Goal: Communication & Community: Connect with others

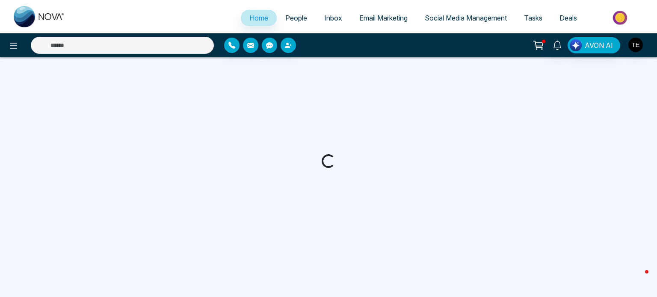
select select "*"
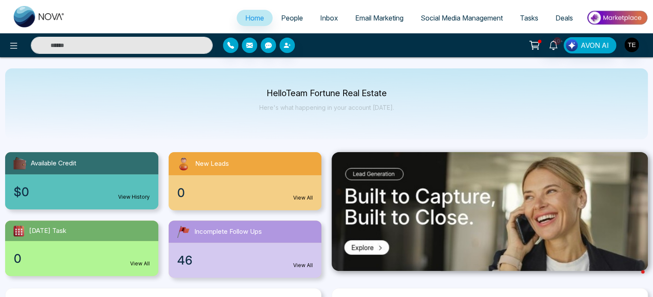
click at [287, 14] on span "People" at bounding box center [292, 18] width 22 height 9
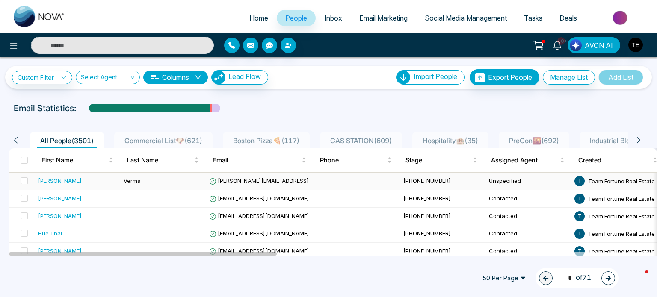
click at [94, 184] on div "[PERSON_NAME]" at bounding box center [77, 181] width 79 height 9
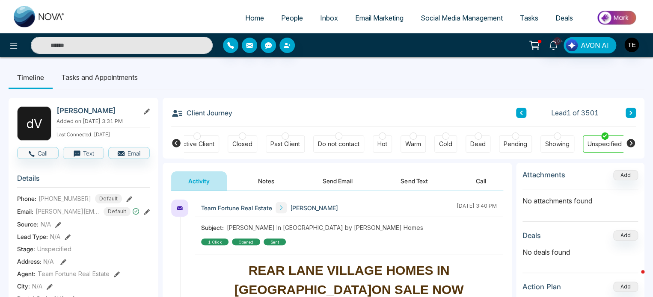
click at [285, 23] on link "People" at bounding box center [292, 18] width 39 height 16
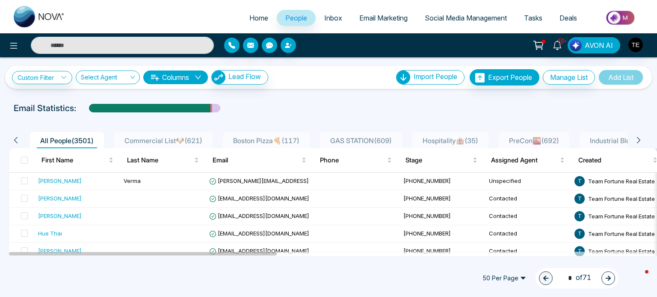
click at [171, 141] on span "Commercial List🐶 ( 621 )" at bounding box center [163, 141] width 85 height 9
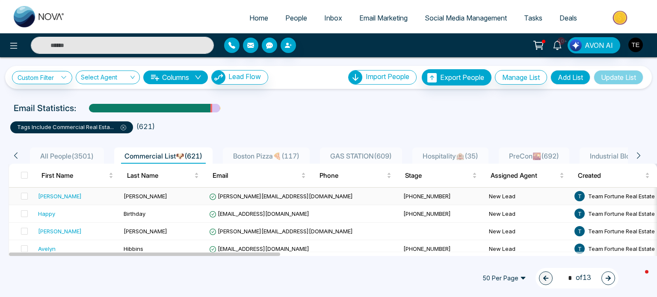
click at [178, 193] on td "[PERSON_NAME]" at bounding box center [163, 197] width 86 height 18
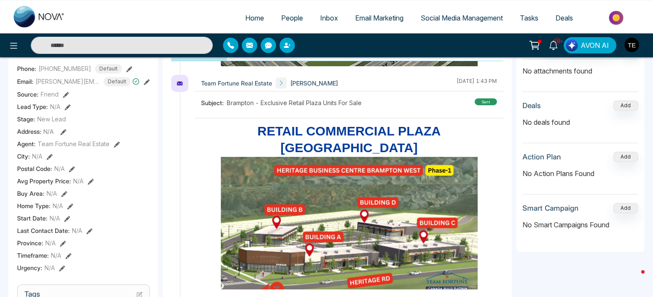
click at [181, 80] on icon at bounding box center [179, 83] width 7 height 7
click at [246, 45] on icon "button" at bounding box center [249, 45] width 7 height 5
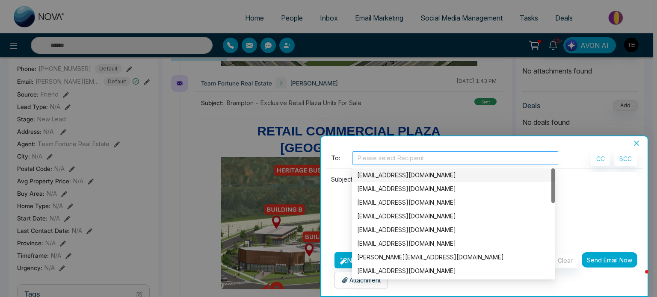
click at [395, 164] on div "Please select Recipient" at bounding box center [456, 159] width 206 height 14
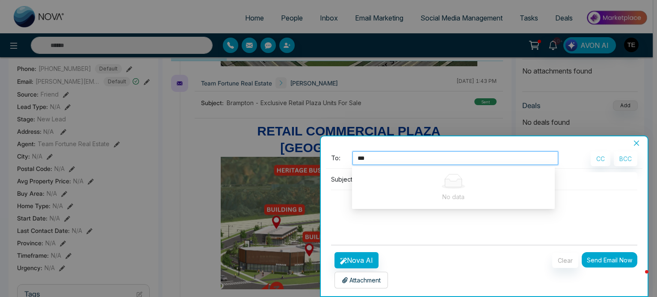
type input "****"
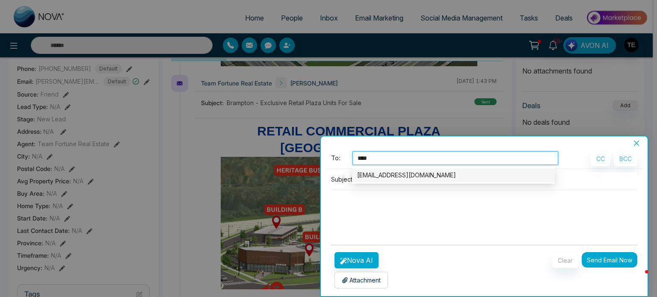
click at [409, 177] on div "[EMAIL_ADDRESS][DOMAIN_NAME]" at bounding box center [453, 175] width 193 height 9
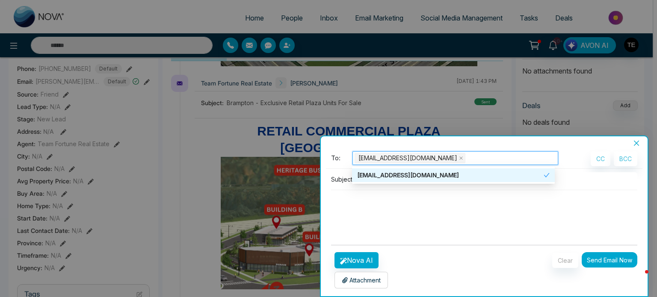
click at [409, 177] on div "[EMAIL_ADDRESS][DOMAIN_NAME]" at bounding box center [450, 175] width 187 height 9
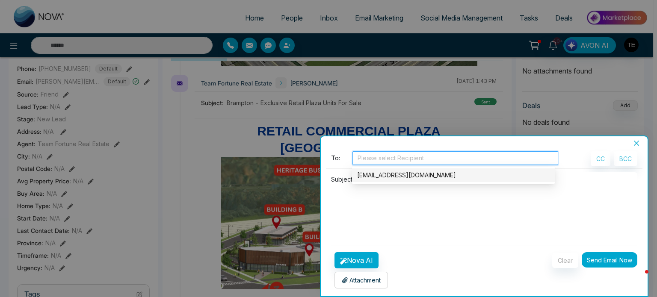
click at [399, 175] on div "[EMAIL_ADDRESS][DOMAIN_NAME]" at bounding box center [453, 175] width 193 height 9
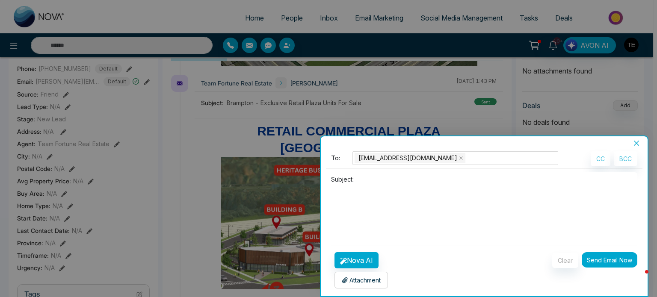
click at [370, 280] on p "Attachment" at bounding box center [361, 280] width 39 height 9
click at [366, 257] on button "Nova AI" at bounding box center [357, 261] width 44 height 16
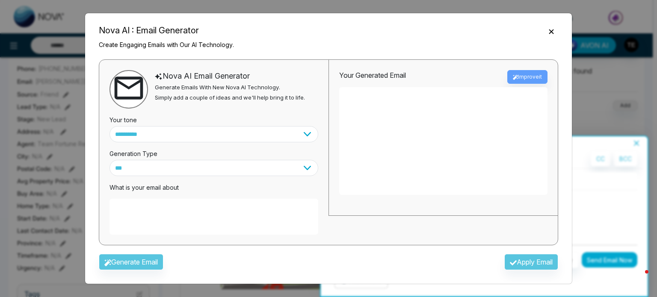
click at [554, 32] on icon "Close" at bounding box center [551, 31] width 9 height 9
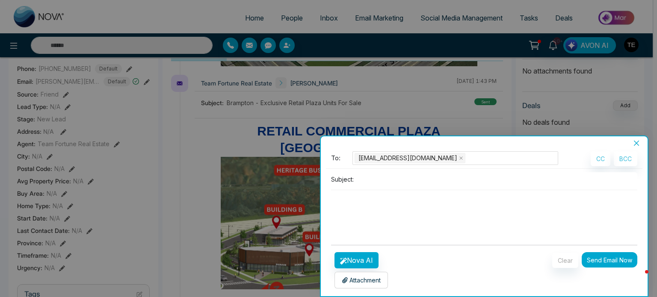
click at [570, 186] on input at bounding box center [497, 179] width 280 height 14
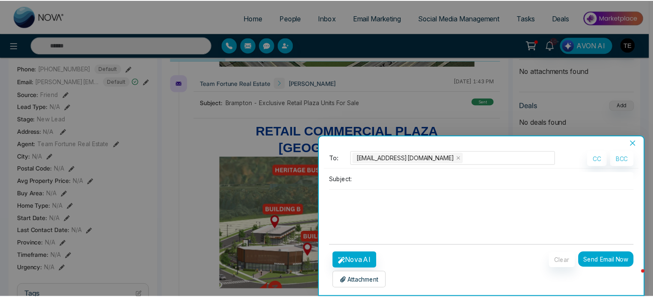
scroll to position [2, 0]
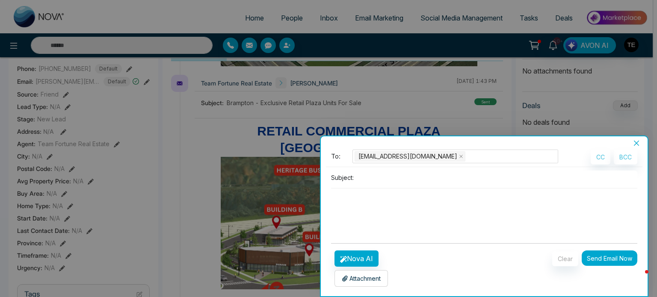
click at [375, 284] on div "Attachment Choose File" at bounding box center [361, 278] width 53 height 17
click at [639, 143] on icon "close" at bounding box center [636, 143] width 7 height 7
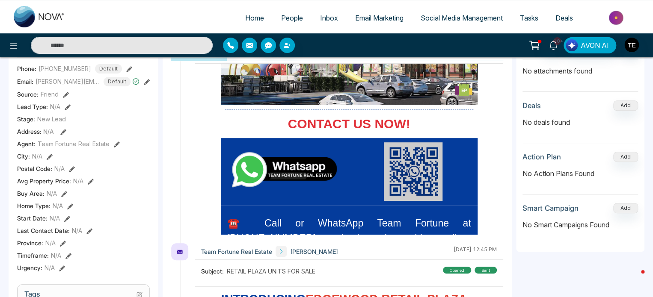
scroll to position [1374, 0]
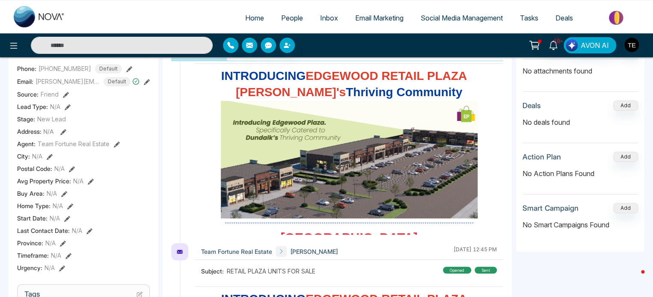
scroll to position [0, 0]
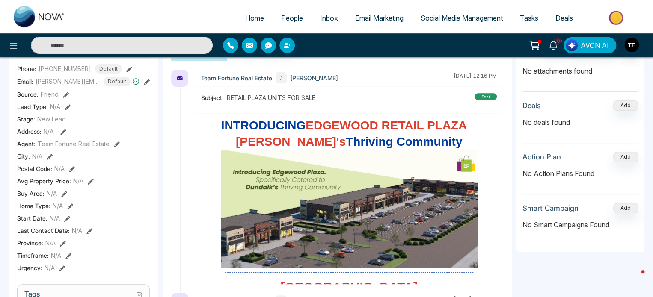
drag, startPoint x: 481, startPoint y: 226, endPoint x: 204, endPoint y: 128, distance: 294.5
